Goal: Task Accomplishment & Management: Use online tool/utility

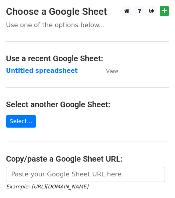
drag, startPoint x: 0, startPoint y: 0, endPoint x: 109, endPoint y: 86, distance: 138.7
click at [109, 86] on main "Choose a Google Sheet Use one of the options below... Use a recent Google Sheet…" at bounding box center [87, 130] width 175 height 248
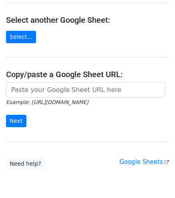
scroll to position [85, 0]
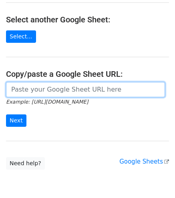
click at [54, 92] on input "url" at bounding box center [85, 89] width 159 height 15
paste input "https://docs.google.com/spreadsheets/d/1uQvir3vgDKcI_c-vr8g6ndcGLyR4koZdyWYYpDK…"
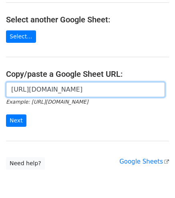
scroll to position [0, 174]
type input "https://docs.google.com/spreadsheets/d/1uQvir3vgDKcI_c-vr8g6ndcGLyR4koZdyWYYpDK…"
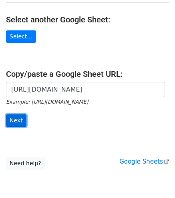
scroll to position [0, 0]
click at [18, 120] on input "Next" at bounding box center [16, 120] width 20 height 12
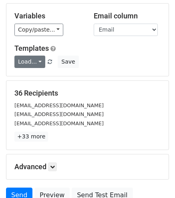
scroll to position [44, 0]
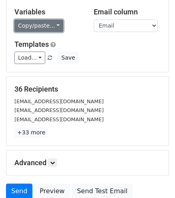
click at [42, 27] on link "Copy/paste..." at bounding box center [38, 26] width 49 height 12
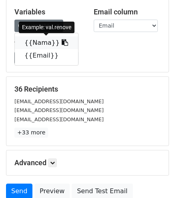
click at [41, 43] on link "{{Nama}}" at bounding box center [46, 42] width 63 height 13
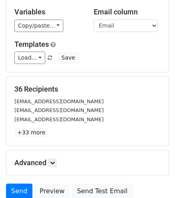
scroll to position [111, 0]
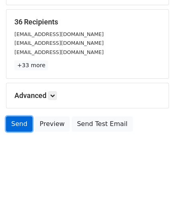
click at [16, 124] on link "Send" at bounding box center [19, 123] width 26 height 15
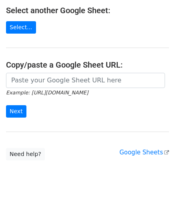
scroll to position [95, 0]
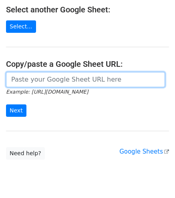
click at [49, 85] on input "url" at bounding box center [85, 79] width 159 height 15
paste input "[URL][DOMAIN_NAME]"
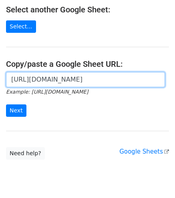
scroll to position [0, 174]
type input "[URL][DOMAIN_NAME]"
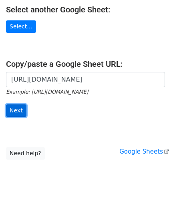
click at [18, 110] on input "Next" at bounding box center [16, 110] width 20 height 12
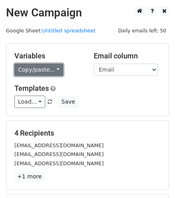
click at [29, 74] on link "Copy/paste..." at bounding box center [38, 70] width 49 height 12
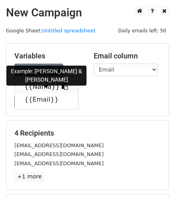
click at [40, 86] on link "{{Nama}}" at bounding box center [46, 86] width 63 height 13
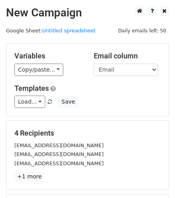
scroll to position [111, 0]
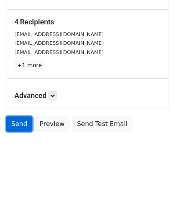
click at [17, 126] on link "Send" at bounding box center [19, 123] width 26 height 15
